Goal: Information Seeking & Learning: Understand process/instructions

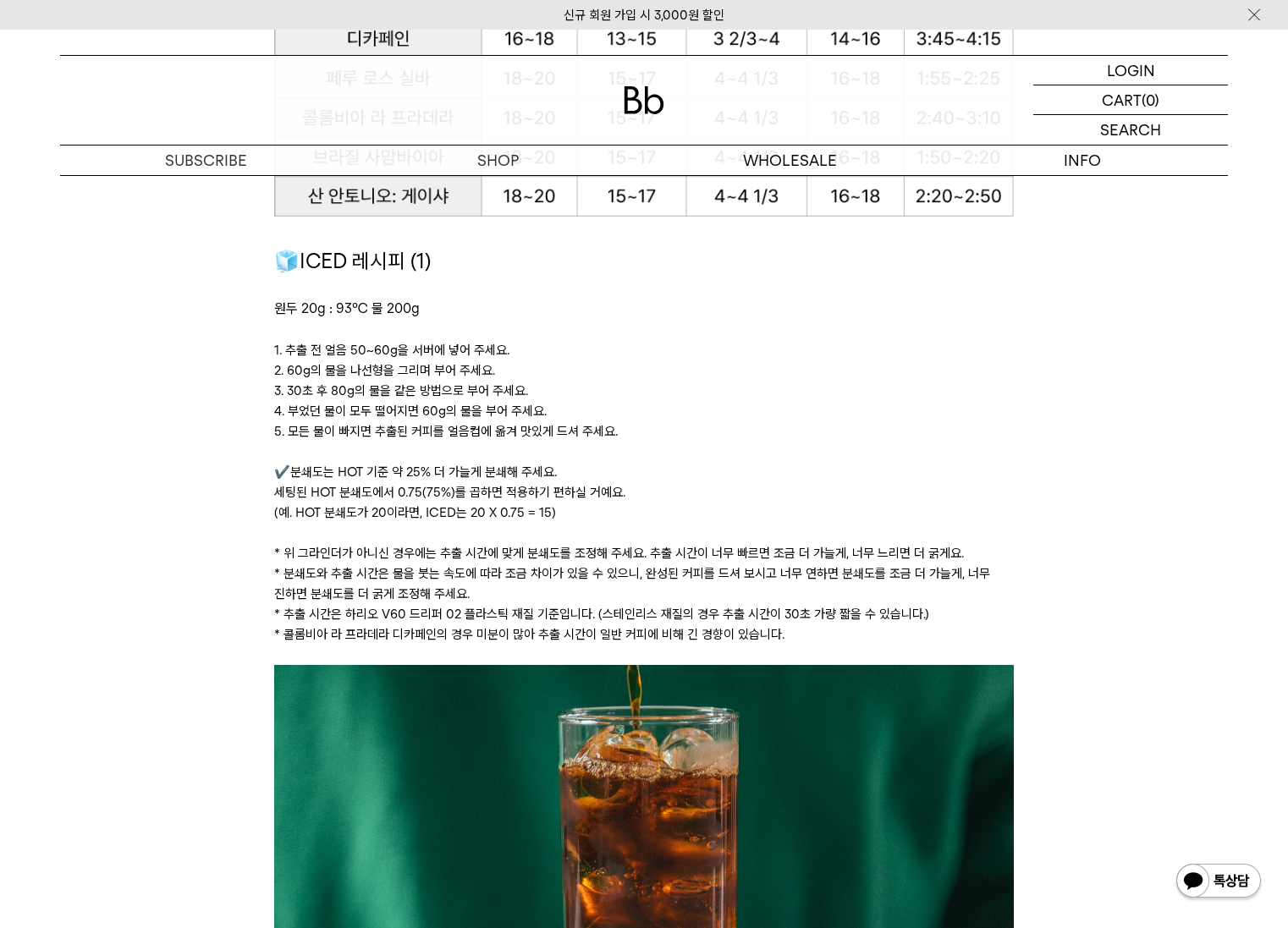
scroll to position [2289, 0]
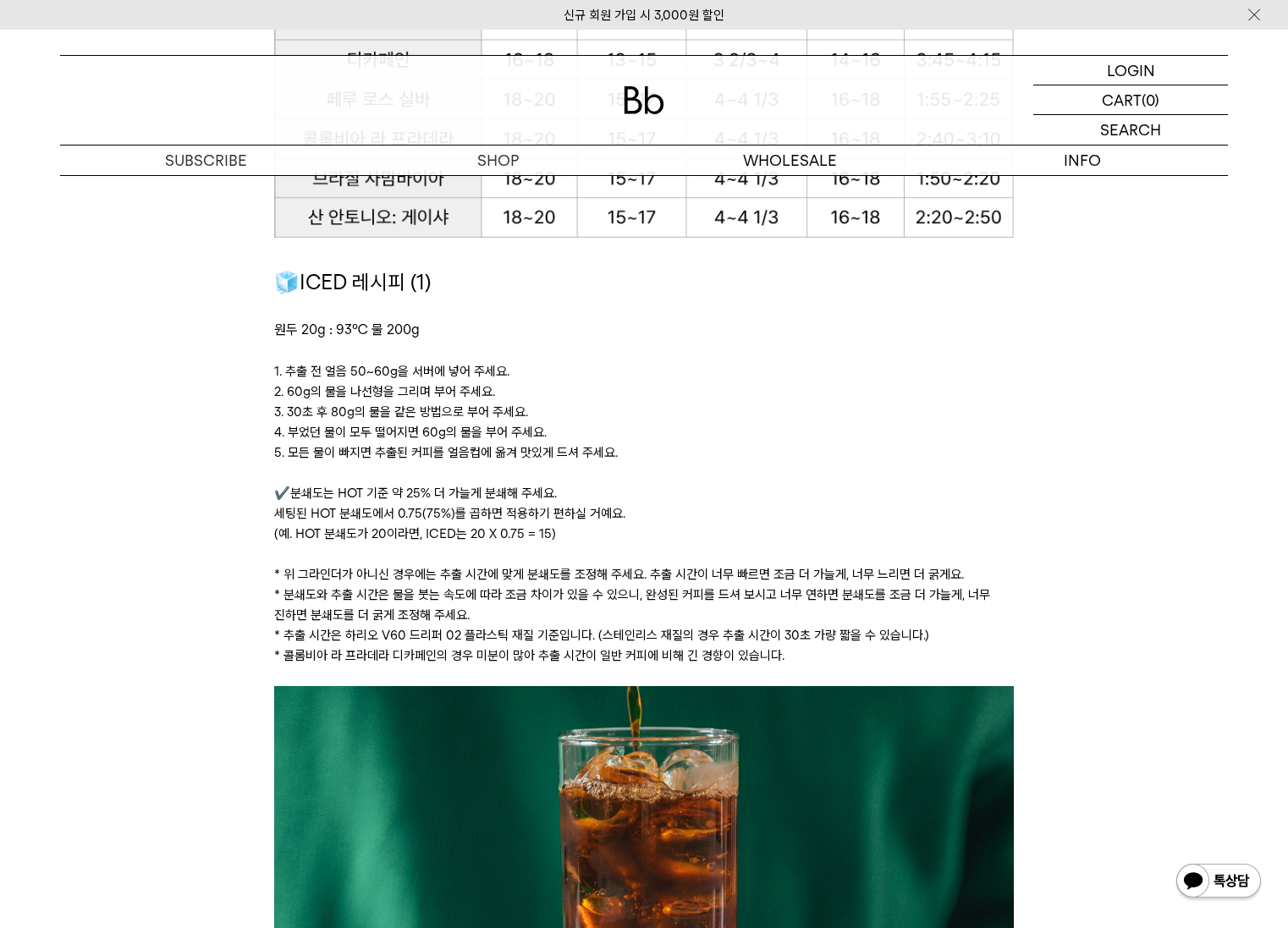
click at [662, 560] on p at bounding box center [643, 554] width 739 height 21
click at [661, 571] on p "* 위 그라인더가 아니신 경우에는 추출 시간에 맞게 분쇄도를 조정해 주세요. 추출 시간이 너무 빠르면 조금 더 가늘게, 너무 느리면 더 굵게요." at bounding box center [643, 575] width 739 height 21
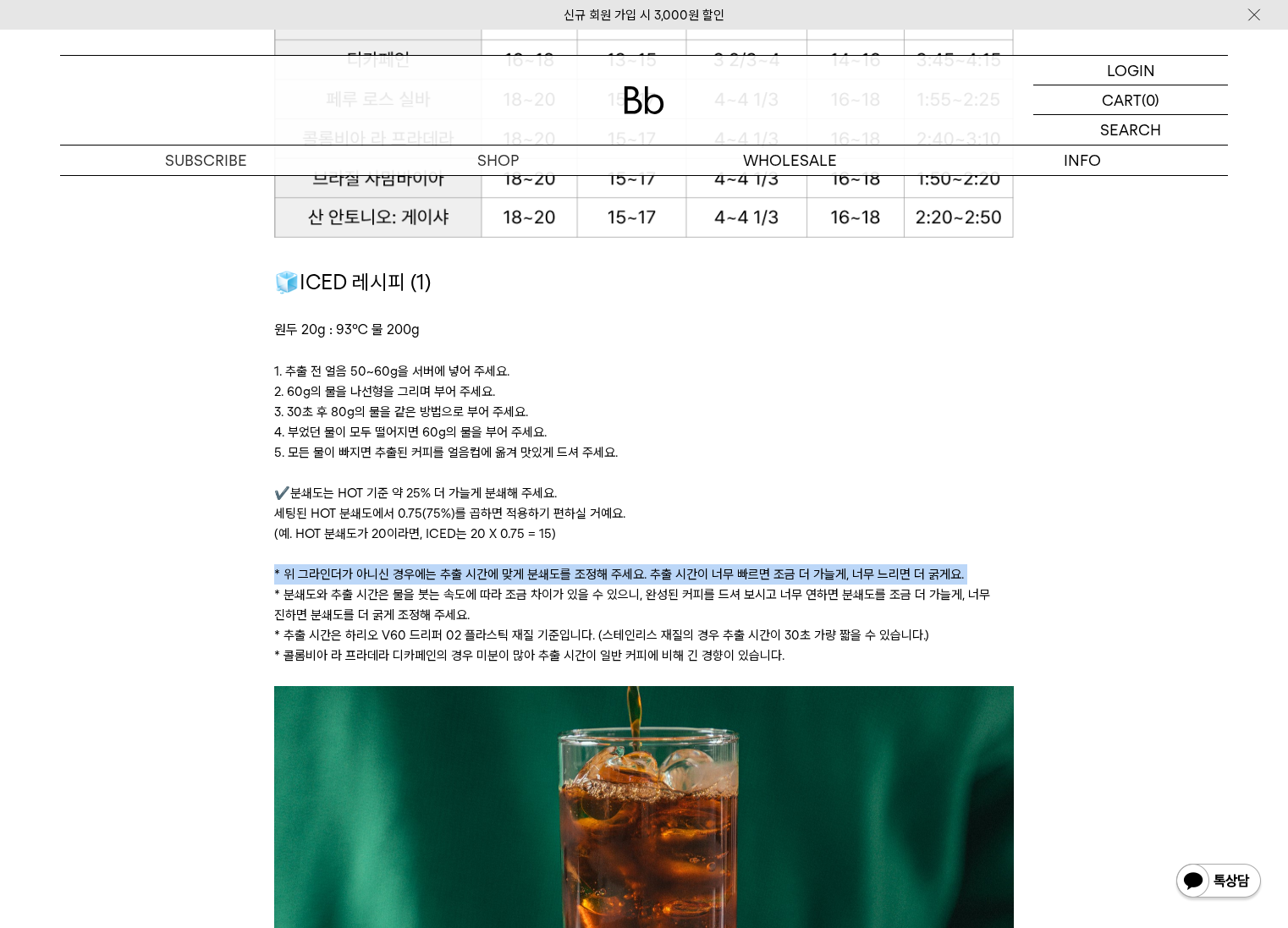
click at [661, 571] on p "* 위 그라인더가 아니신 경우에는 추출 시간에 맞게 분쇄도를 조정해 주세요. 추출 시간이 너무 빠르면 조금 더 가늘게, 너무 느리면 더 굵게요." at bounding box center [643, 575] width 739 height 21
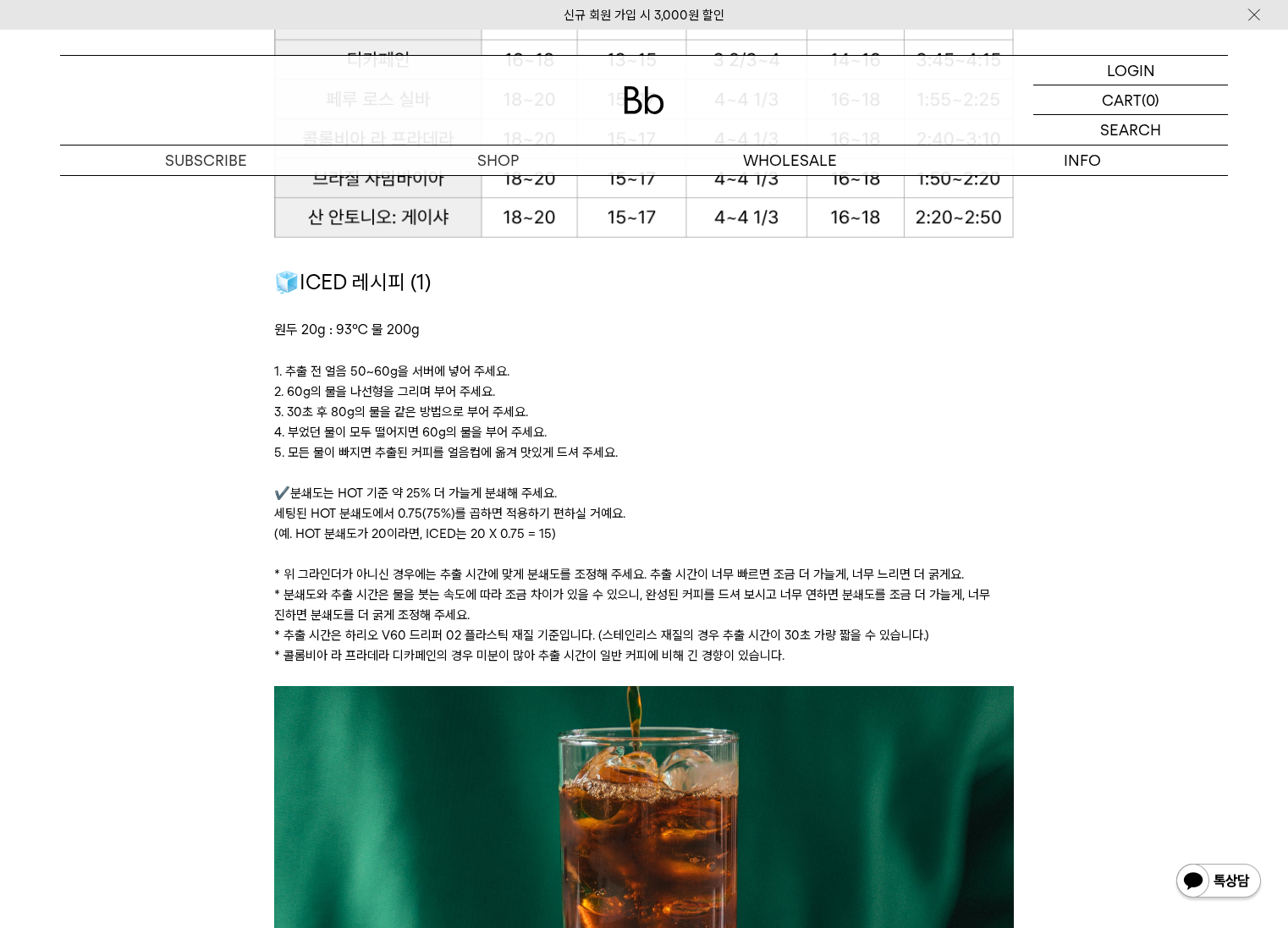
click at [627, 602] on p "* 분쇄도와 추출 시간은 물을 붓는 속도에 따라 조금 차이가 있을 수 있으니, 완성된 커피를 드셔 보시고 너무 연하면 분쇄도를 조금 더 가늘게…" at bounding box center [643, 604] width 739 height 40
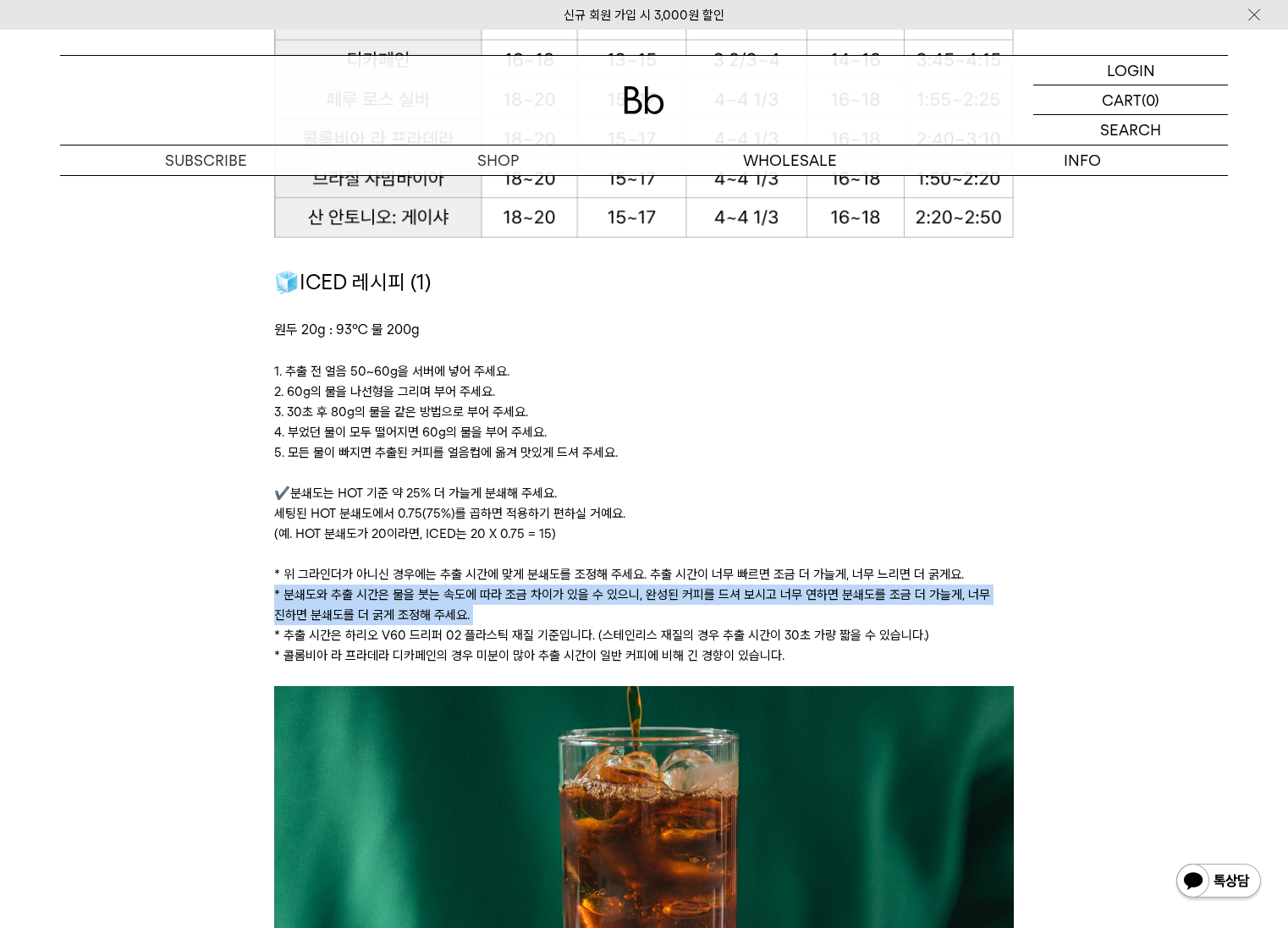
click at [627, 602] on p "* 분쇄도와 추출 시간은 물을 붓는 속도에 따라 조금 차이가 있을 수 있으니, 완성된 커피를 드셔 보시고 너무 연하면 분쇄도를 조금 더 가늘게…" at bounding box center [643, 604] width 739 height 40
click at [597, 620] on p "* 분쇄도와 추출 시간은 물을 붓는 속도에 따라 조금 차이가 있을 수 있으니, 완성된 커피를 드셔 보시고 너무 연하면 분쇄도를 조금 더 가늘게…" at bounding box center [643, 604] width 739 height 40
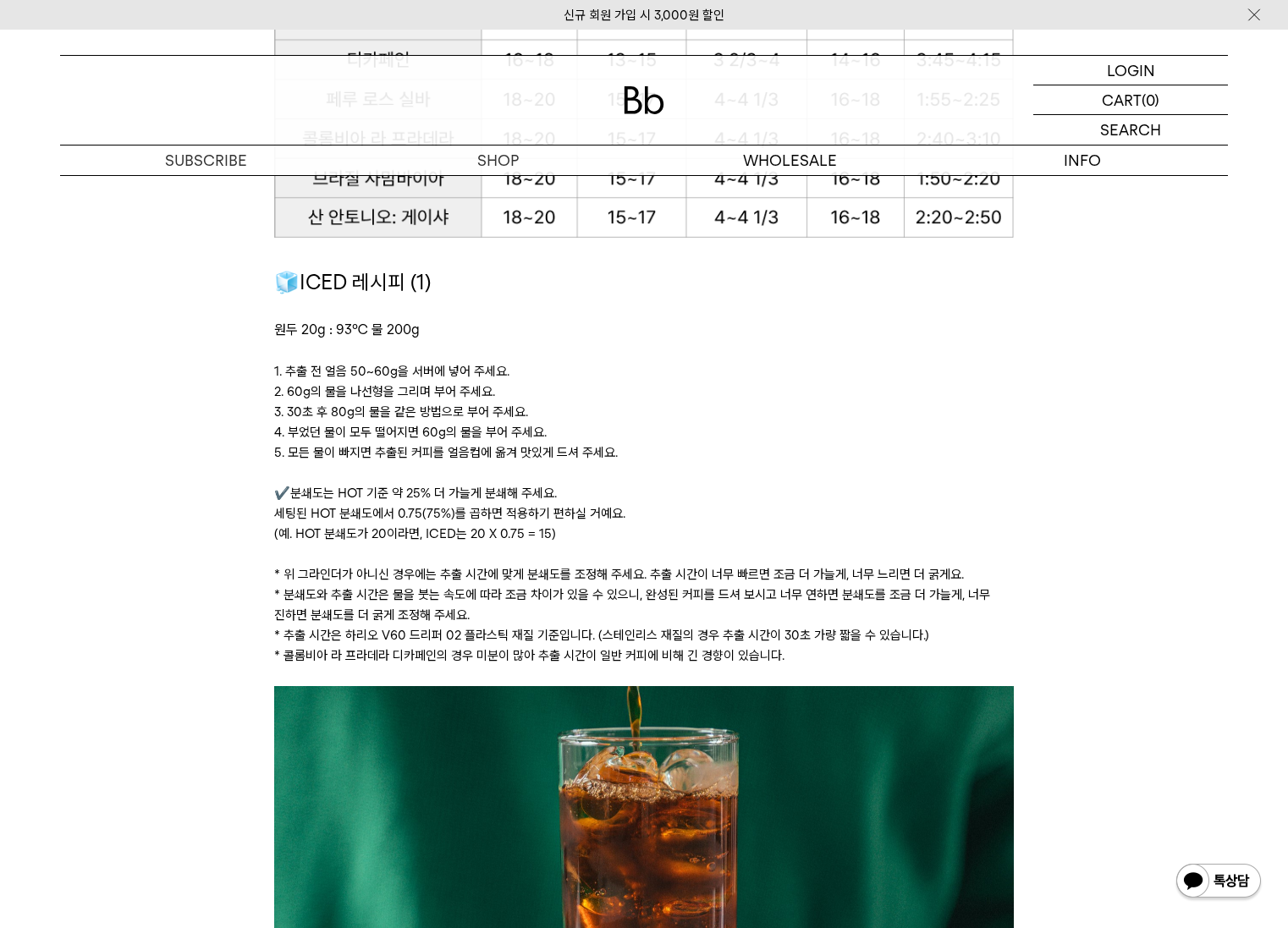
click at [588, 590] on p "* 분쇄도와 추출 시간은 물을 붓는 속도에 따라 조금 차이가 있을 수 있으니, 완성된 커피를 드셔 보시고 너무 연하면 분쇄도를 조금 더 가늘게…" at bounding box center [643, 604] width 739 height 40
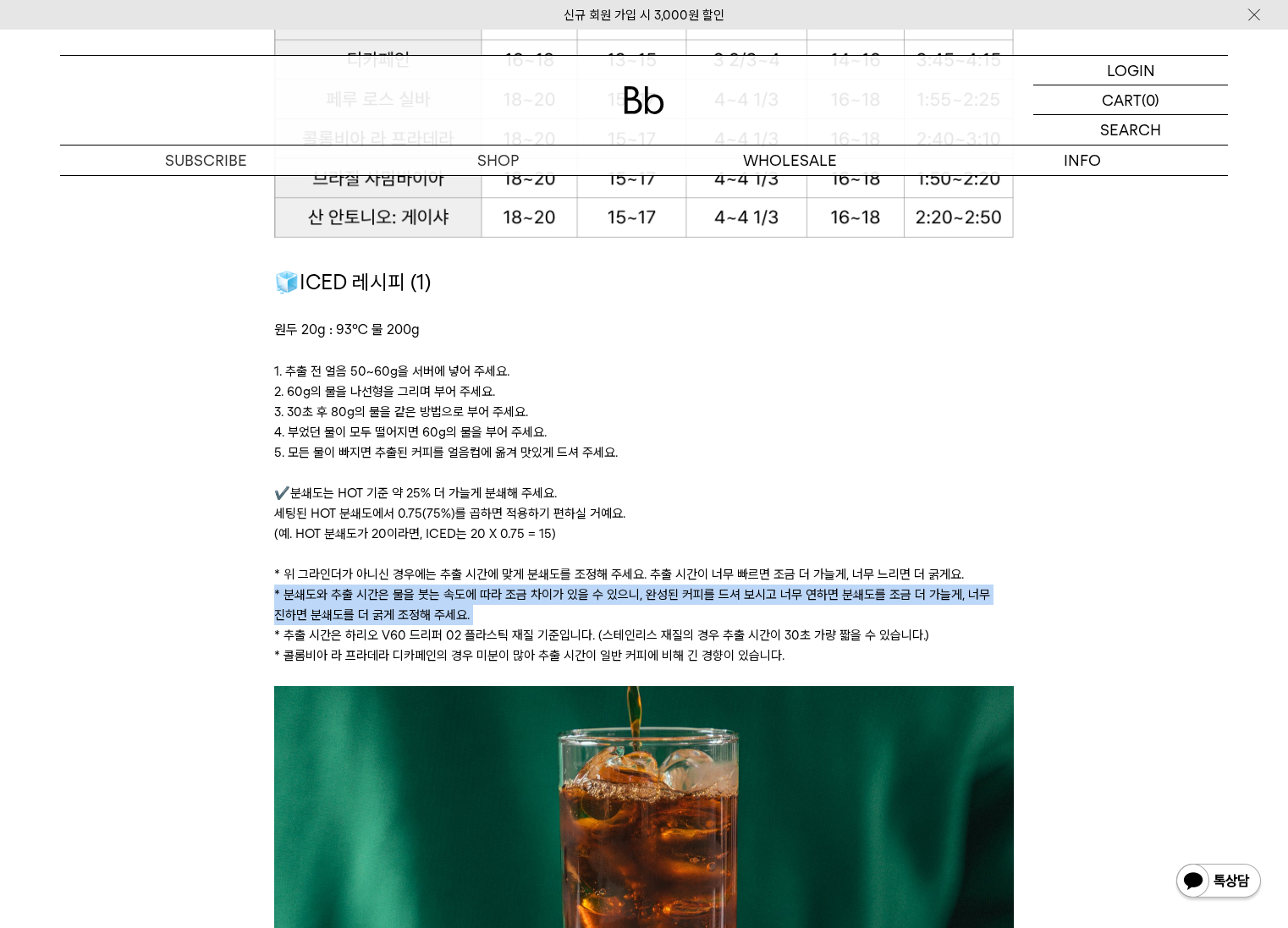
click at [588, 590] on p "* 분쇄도와 추출 시간은 물을 붓는 속도에 따라 조금 차이가 있을 수 있으니, 완성된 커피를 드셔 보시고 너무 연하면 분쇄도를 조금 더 가늘게…" at bounding box center [643, 604] width 739 height 40
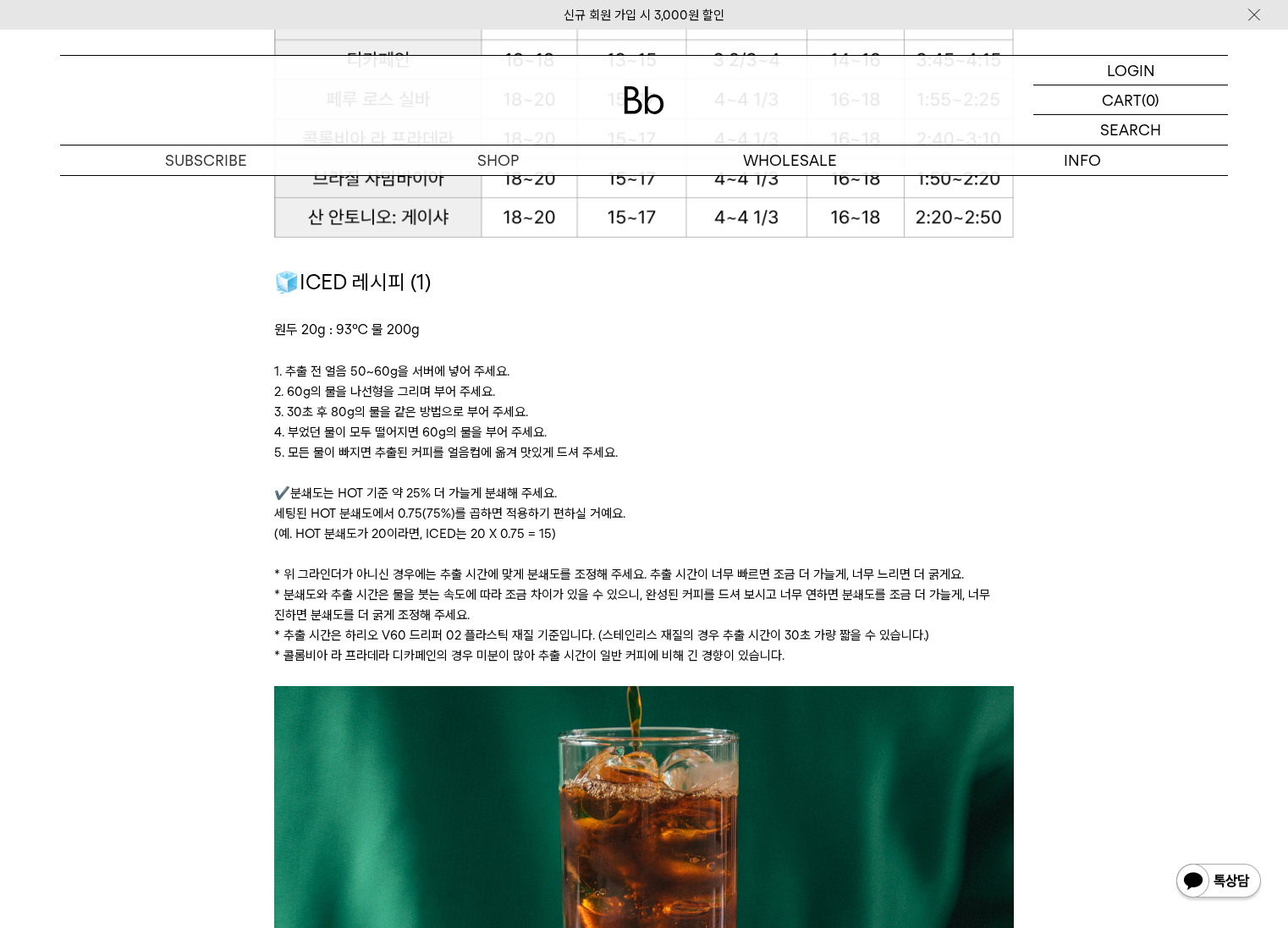
click at [583, 569] on p "* 위 그라인더가 아니신 경우에는 추출 시간에 맞게 분쇄도를 조정해 주세요. 추출 시간이 너무 빠르면 조금 더 가늘게, 너무 느리면 더 굵게요." at bounding box center [643, 575] width 739 height 21
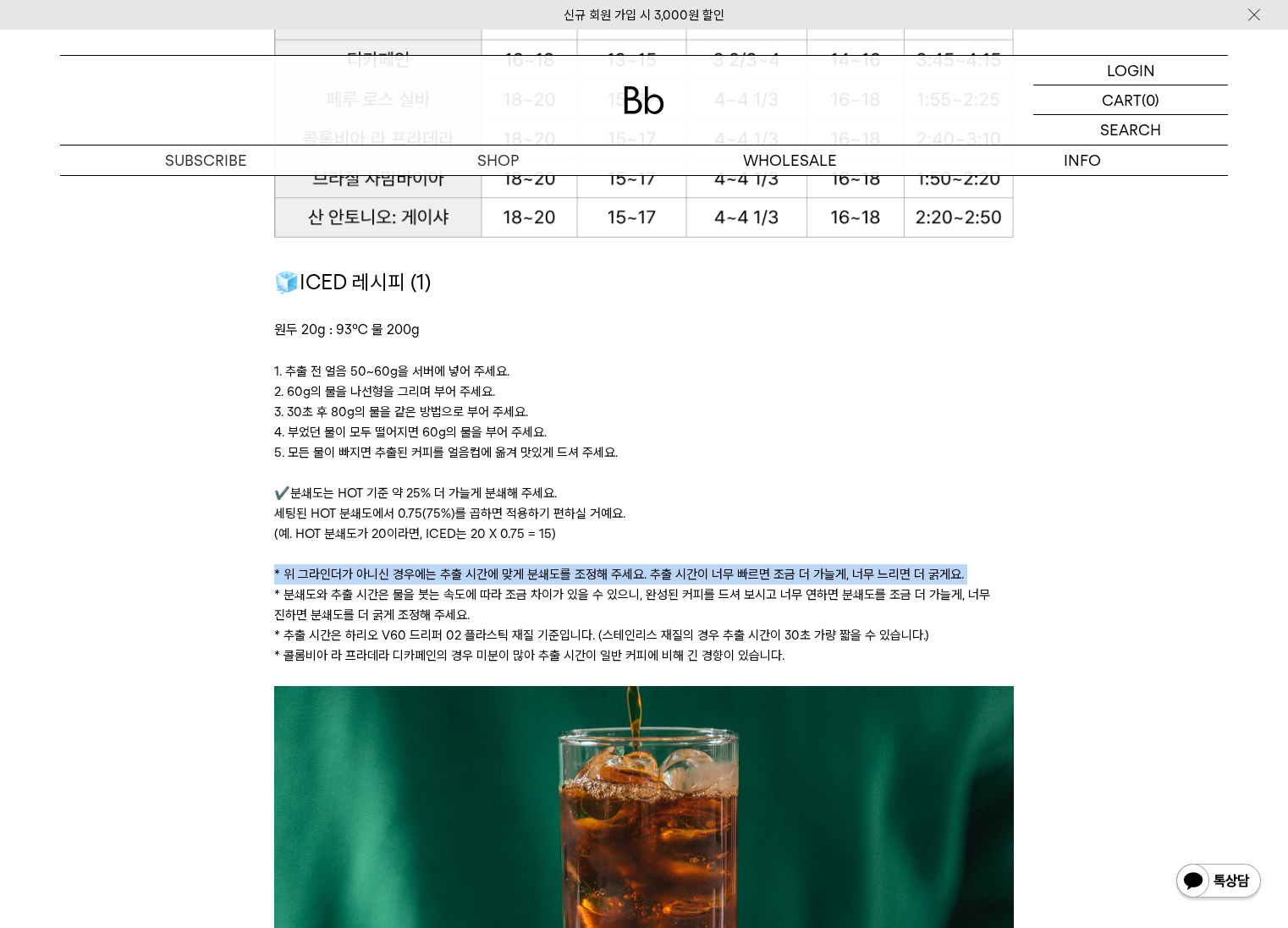
click at [583, 569] on p "* 위 그라인더가 아니신 경우에는 추출 시간에 맞게 분쇄도를 조정해 주세요. 추출 시간이 너무 빠르면 조금 더 가늘게, 너무 느리면 더 굵게요." at bounding box center [643, 575] width 739 height 21
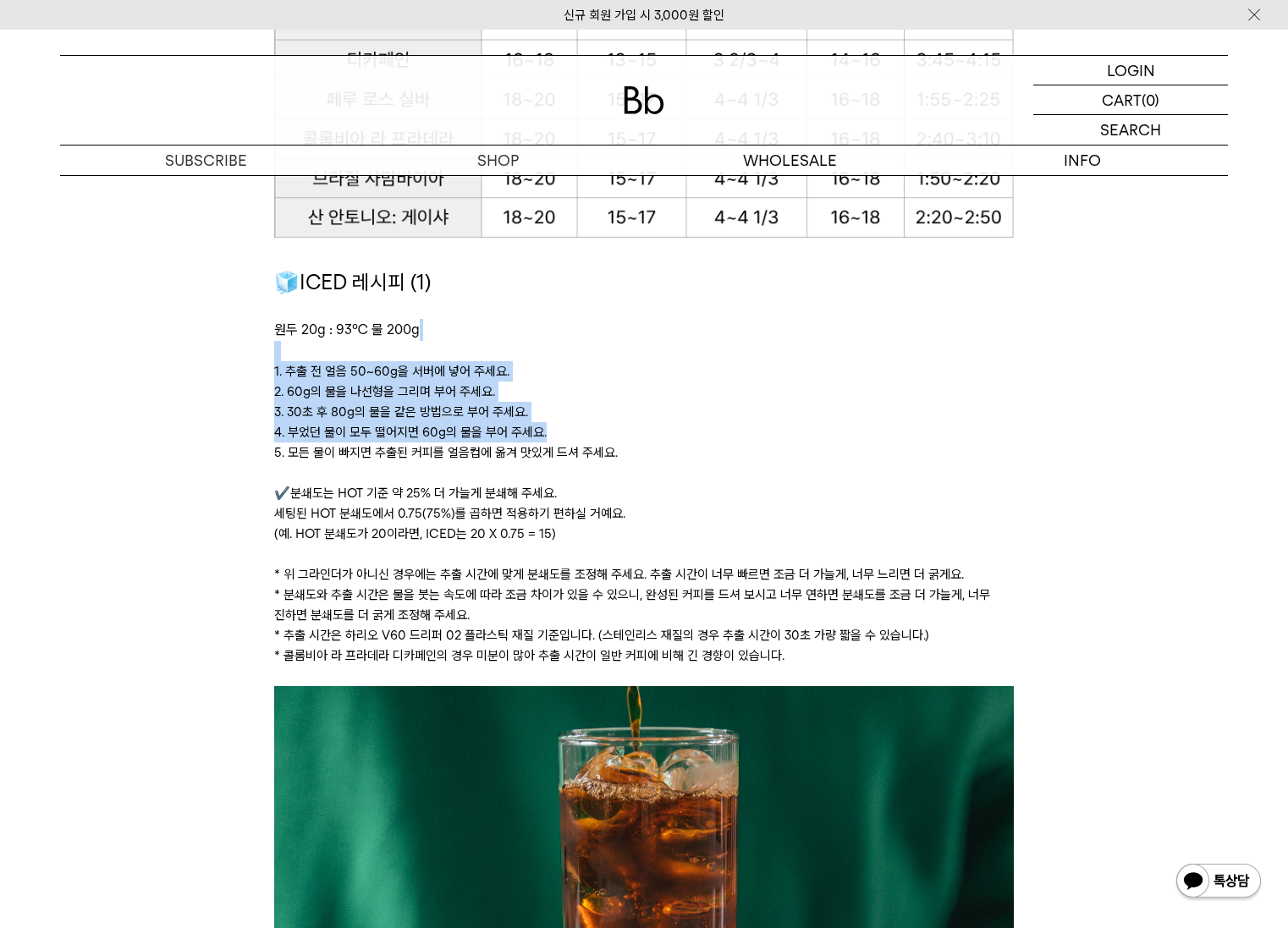
drag, startPoint x: 665, startPoint y: 441, endPoint x: 619, endPoint y: 340, distance: 111.0
click at [619, 340] on div "🧊ICED 레시피 (1) 원두 20g : 93℃ 물 200g ﻿ 1. 추출 전 얼음 50~60g을 서버에 넣어 주세요. 2. 60g의 물을 나…" at bounding box center [643, 476] width 739 height 420
click at [619, 341] on p at bounding box center [643, 350] width 739 height 21
drag, startPoint x: 647, startPoint y: 450, endPoint x: 653, endPoint y: 351, distance: 99.2
click at [653, 351] on div "🧊ICED 레시피 (1) 원두 20g : 93℃ 물 200g ﻿ 1. 추출 전 얼음 50~60g을 서버에 넣어 주세요. 2. 60g의 물을 나…" at bounding box center [643, 476] width 739 height 420
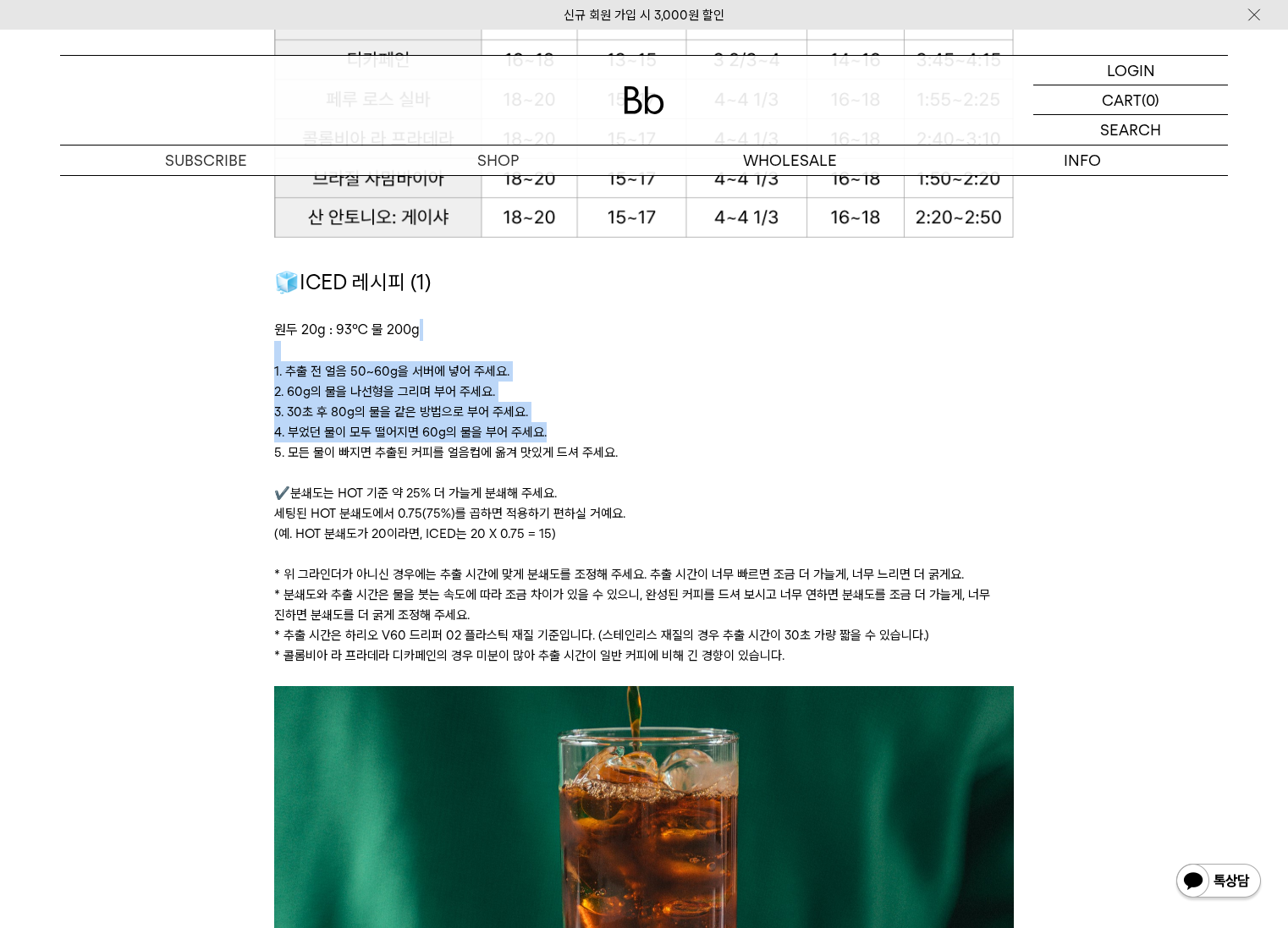
click at [718, 428] on p "4. 부었던 물이 모두 떨어지면 60g의 물을 부어 주세요." at bounding box center [643, 432] width 739 height 21
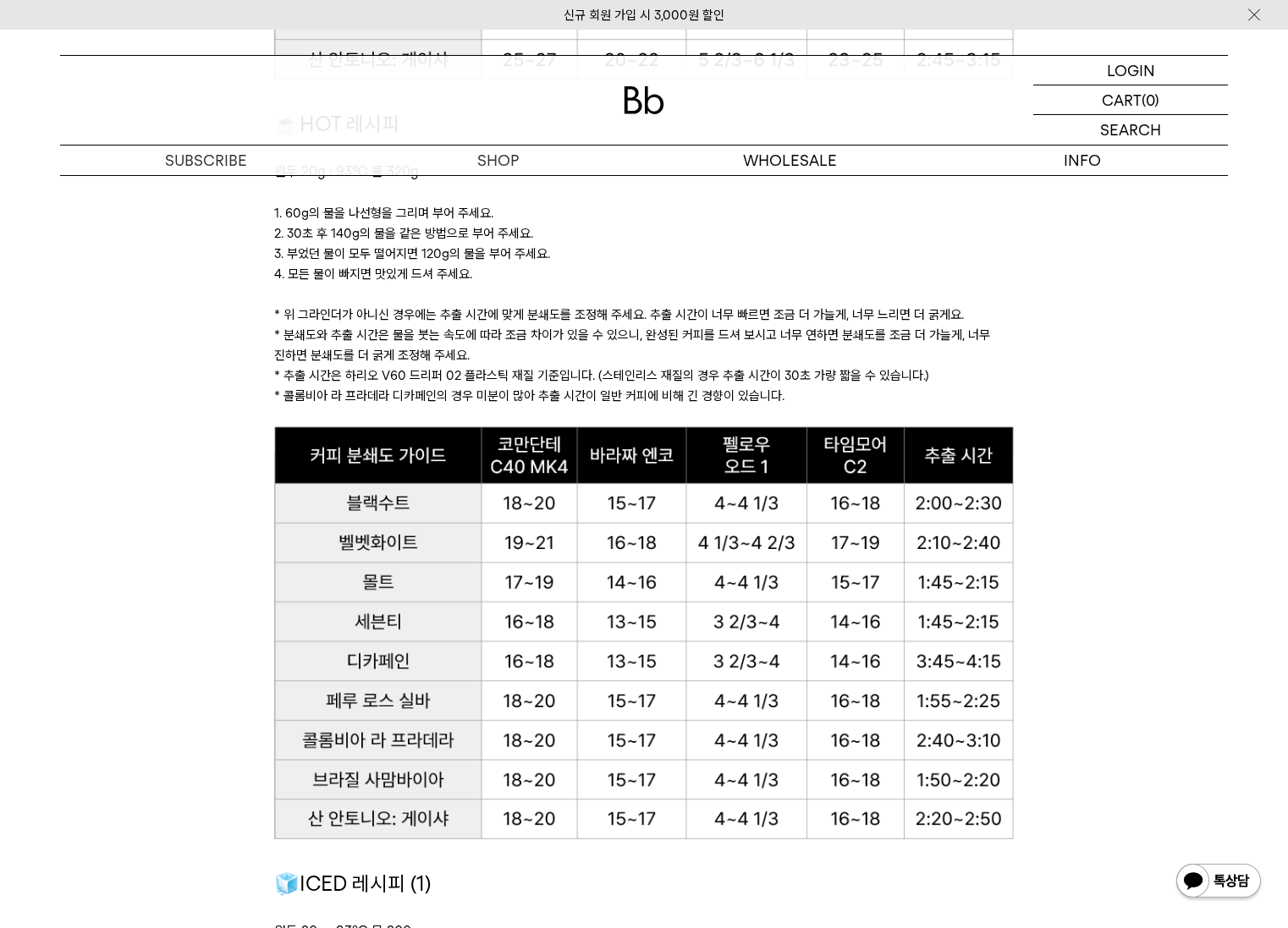
scroll to position [1676, 0]
